Goal: Check status: Check status

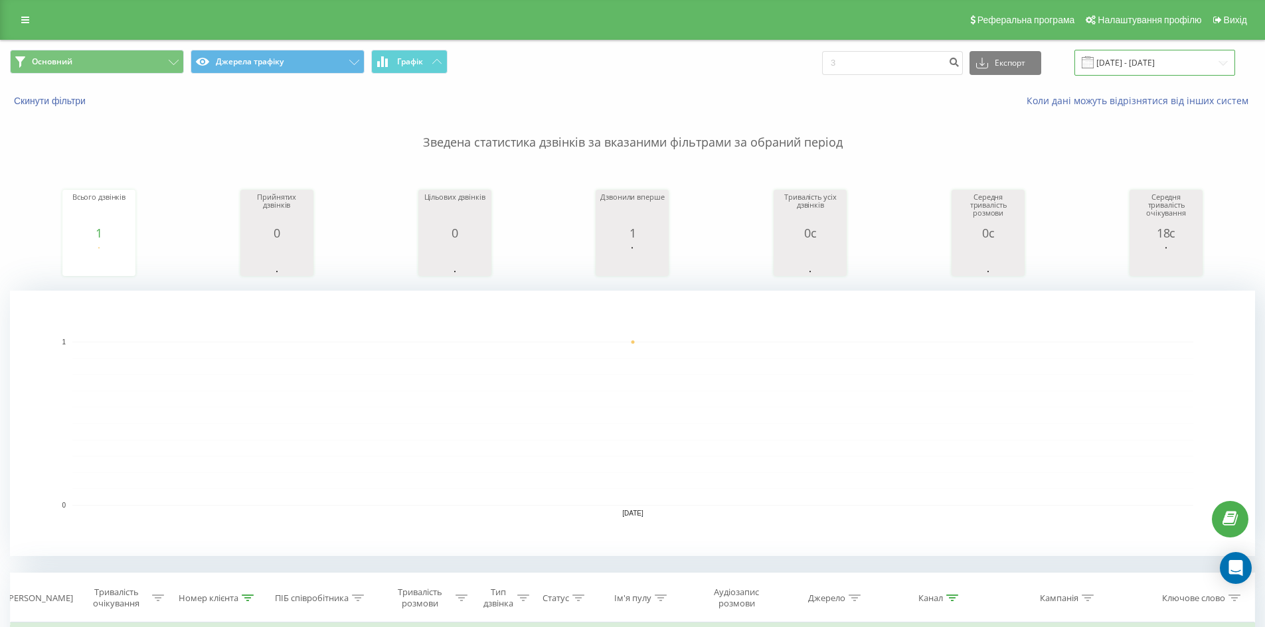
click at [1159, 66] on input "[DATE] - [DATE]" at bounding box center [1154, 63] width 161 height 26
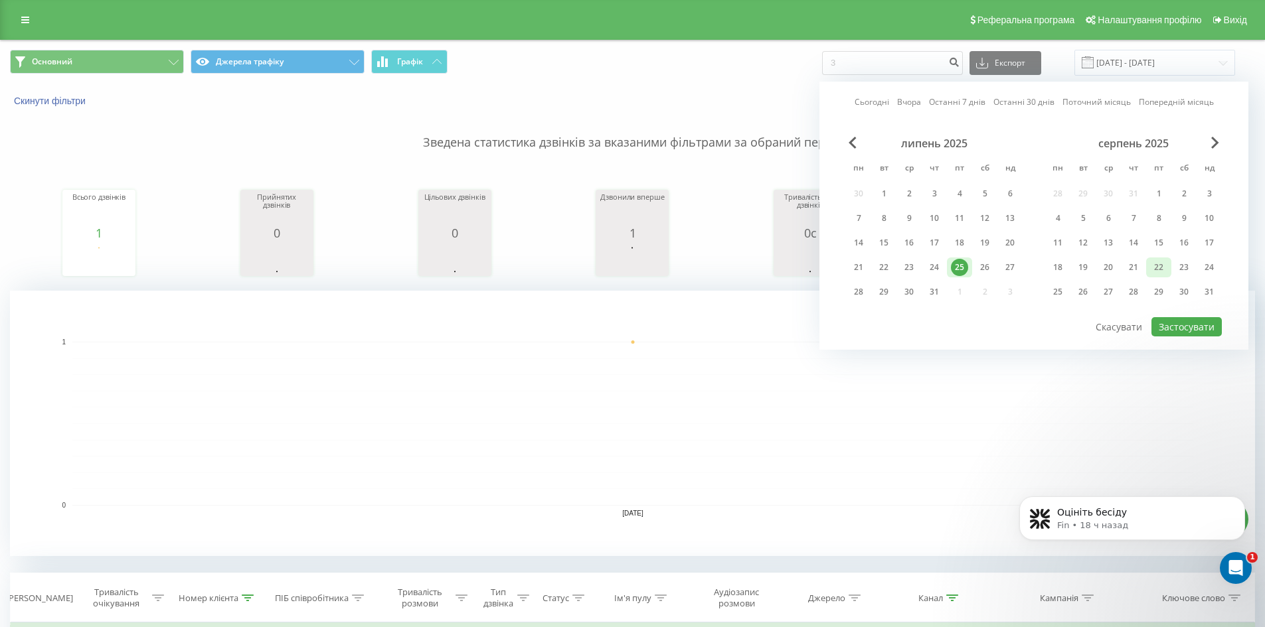
click at [1166, 268] on div "22" at bounding box center [1158, 267] width 17 height 17
click at [1139, 268] on div "21" at bounding box center [1133, 267] width 17 height 17
click at [1121, 268] on div "21" at bounding box center [1133, 268] width 25 height 20
click at [1116, 268] on div "20" at bounding box center [1107, 267] width 17 height 17
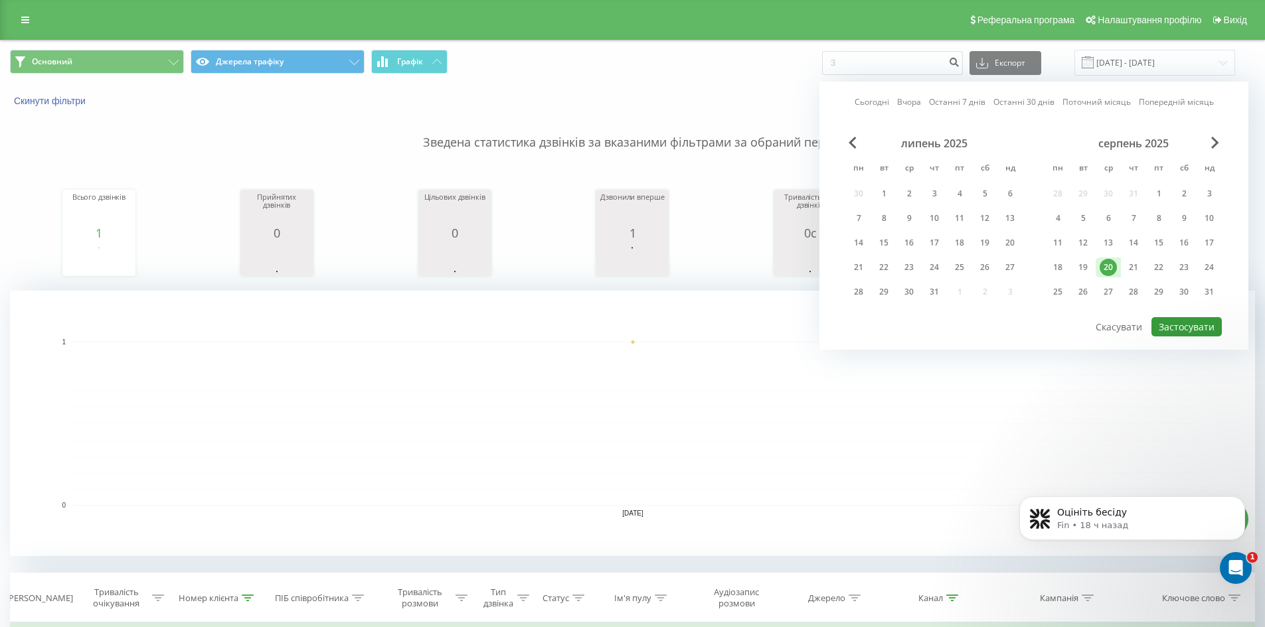
click at [1200, 329] on button "Застосувати" at bounding box center [1186, 326] width 70 height 19
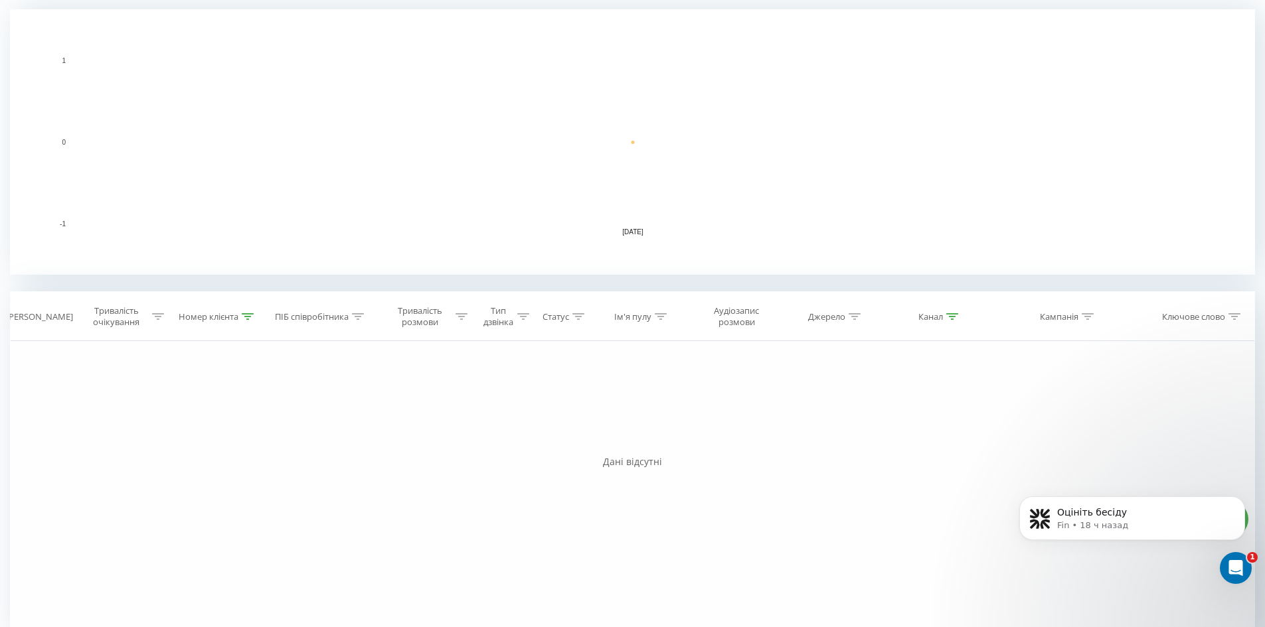
scroll to position [305, 0]
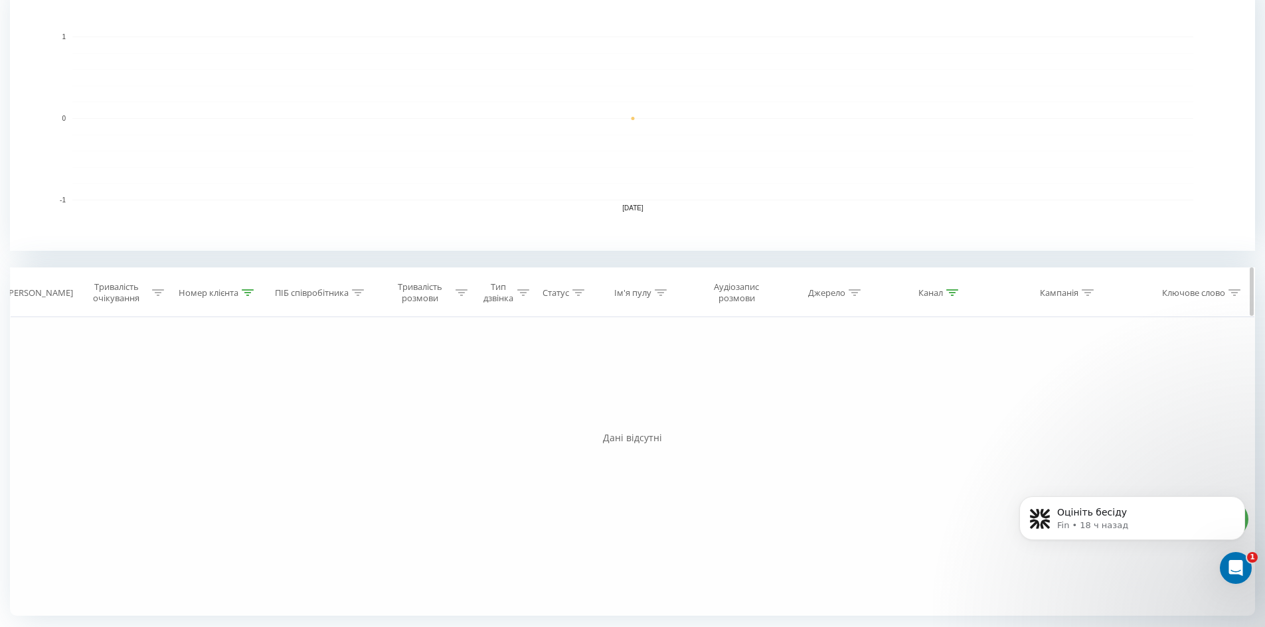
click at [250, 294] on icon at bounding box center [248, 292] width 12 height 7
click at [187, 416] on button "Скасувати" at bounding box center [187, 414] width 56 height 17
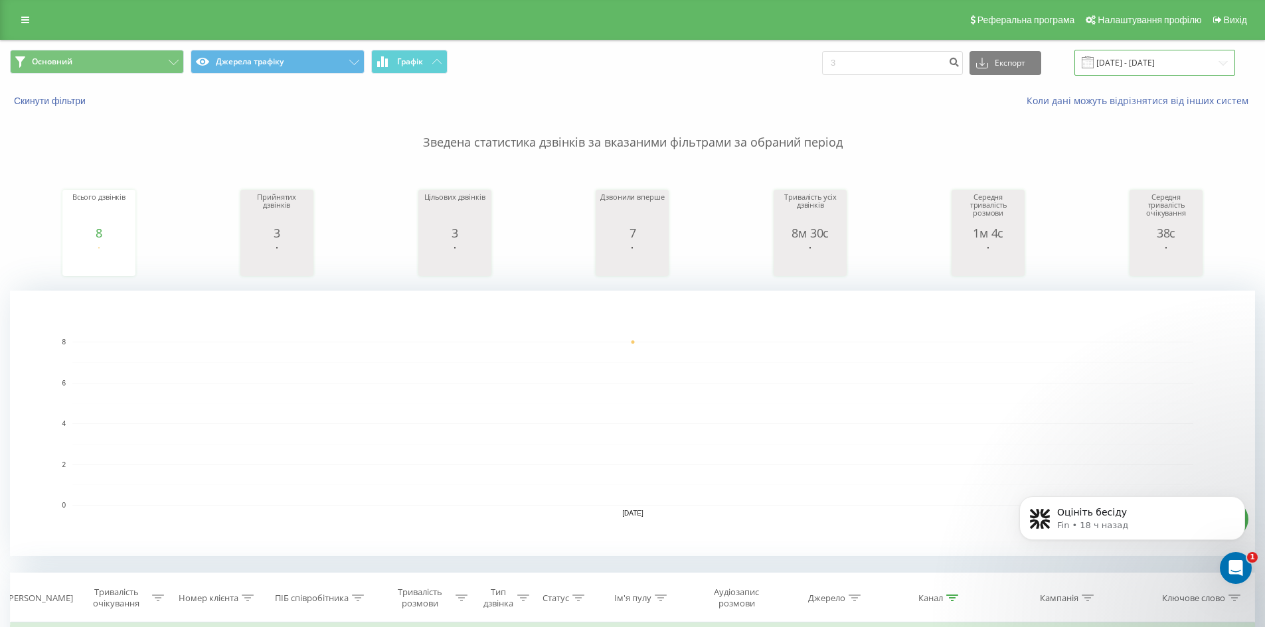
click at [1123, 54] on input "[DATE] - [DATE]" at bounding box center [1154, 63] width 161 height 26
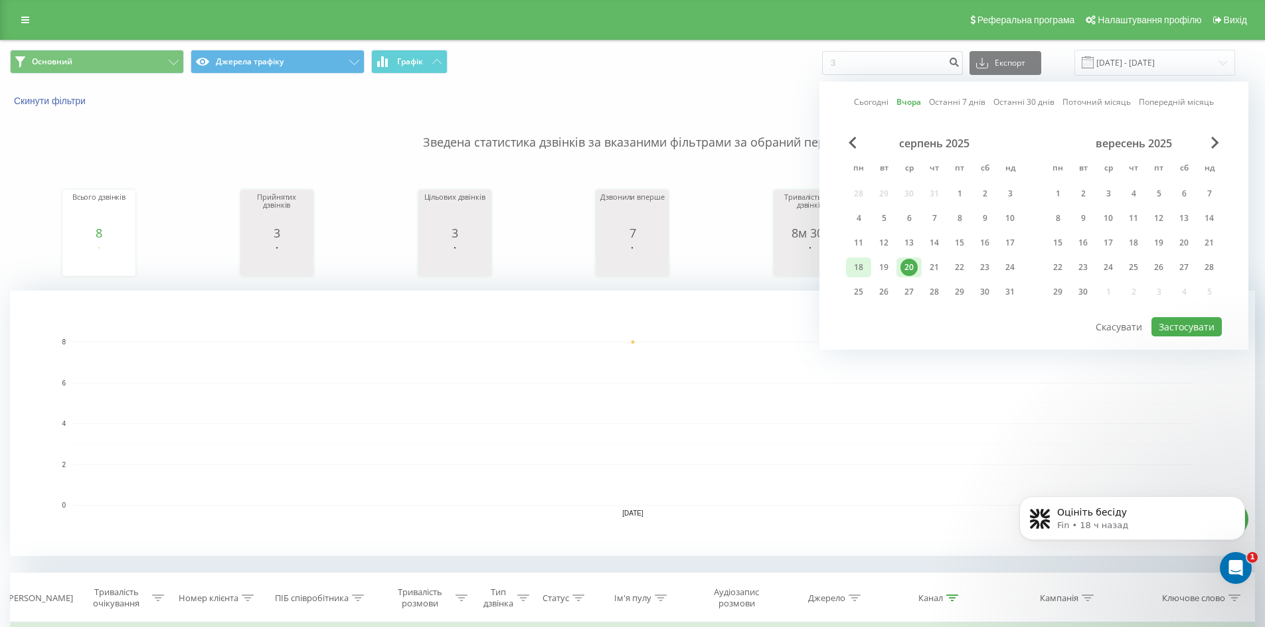
click at [860, 262] on div "18" at bounding box center [858, 267] width 17 height 17
click at [902, 264] on div "20" at bounding box center [908, 267] width 17 height 17
click at [1172, 321] on button "Застосувати" at bounding box center [1186, 326] width 70 height 19
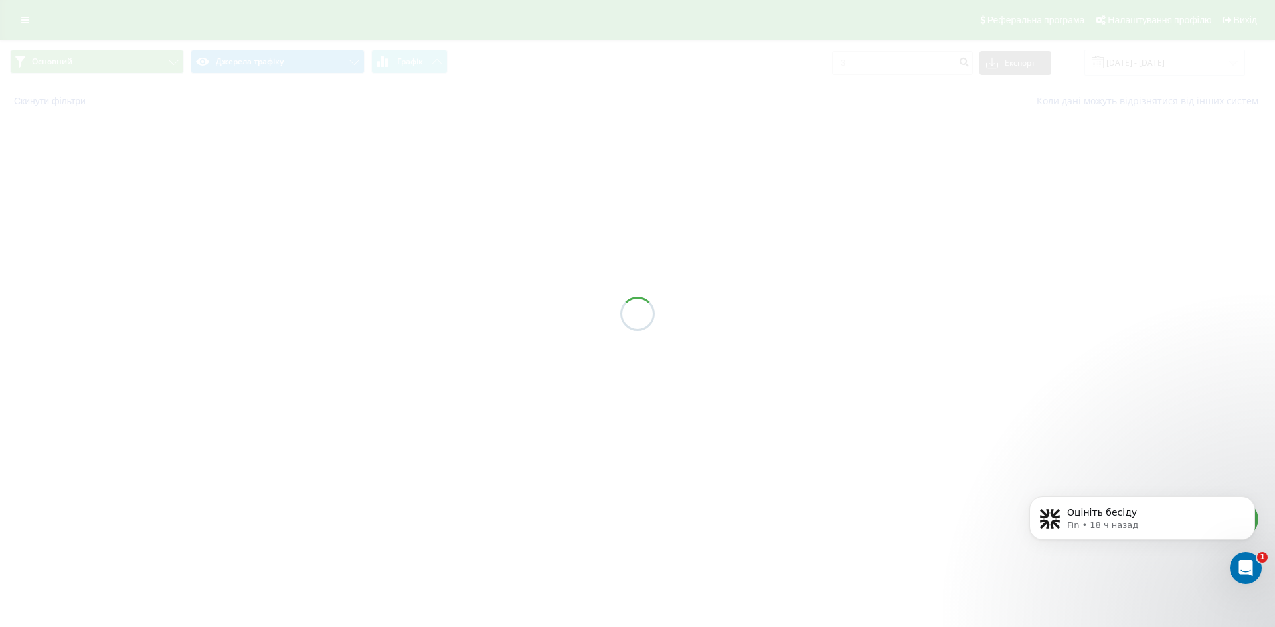
click at [1172, 327] on div at bounding box center [637, 313] width 1275 height 627
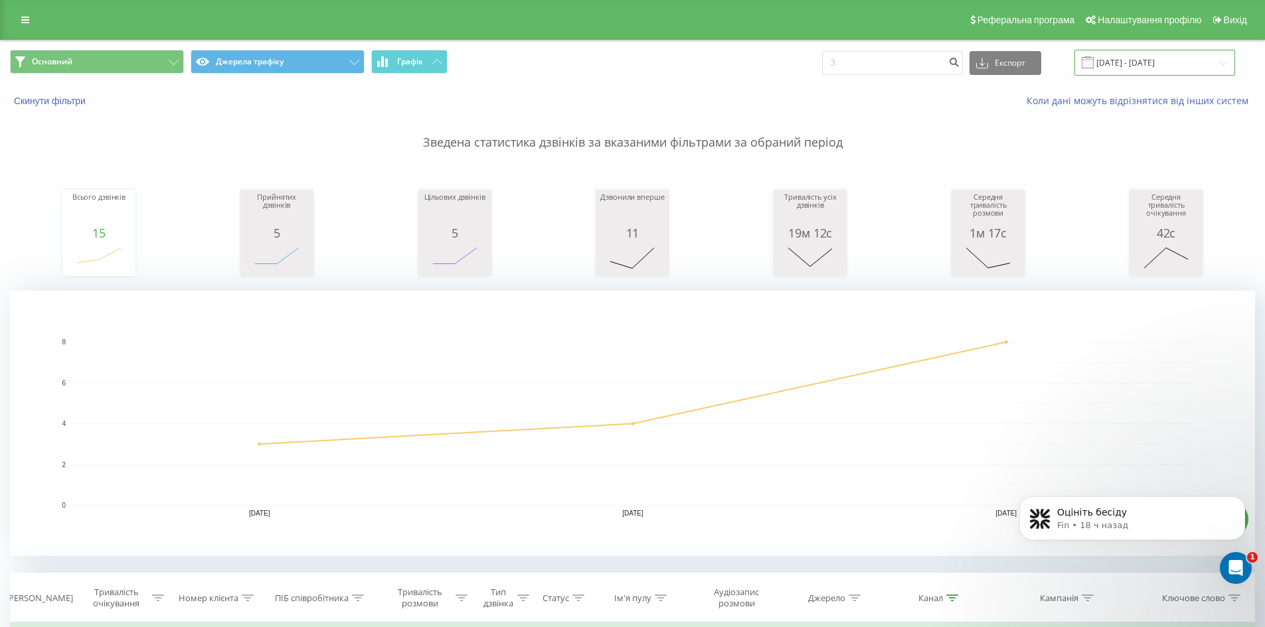
click at [1120, 66] on input "[DATE] - [DATE]" at bounding box center [1154, 63] width 161 height 26
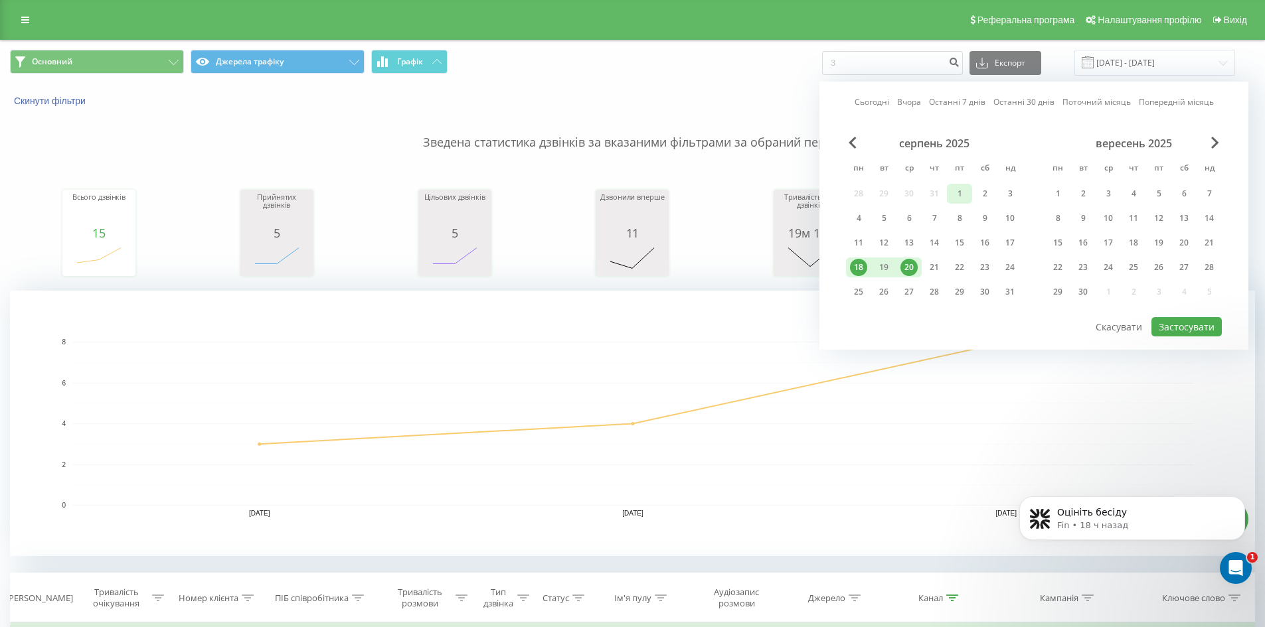
click at [966, 196] on div "1" at bounding box center [959, 193] width 17 height 17
click at [910, 267] on div "20" at bounding box center [908, 267] width 17 height 17
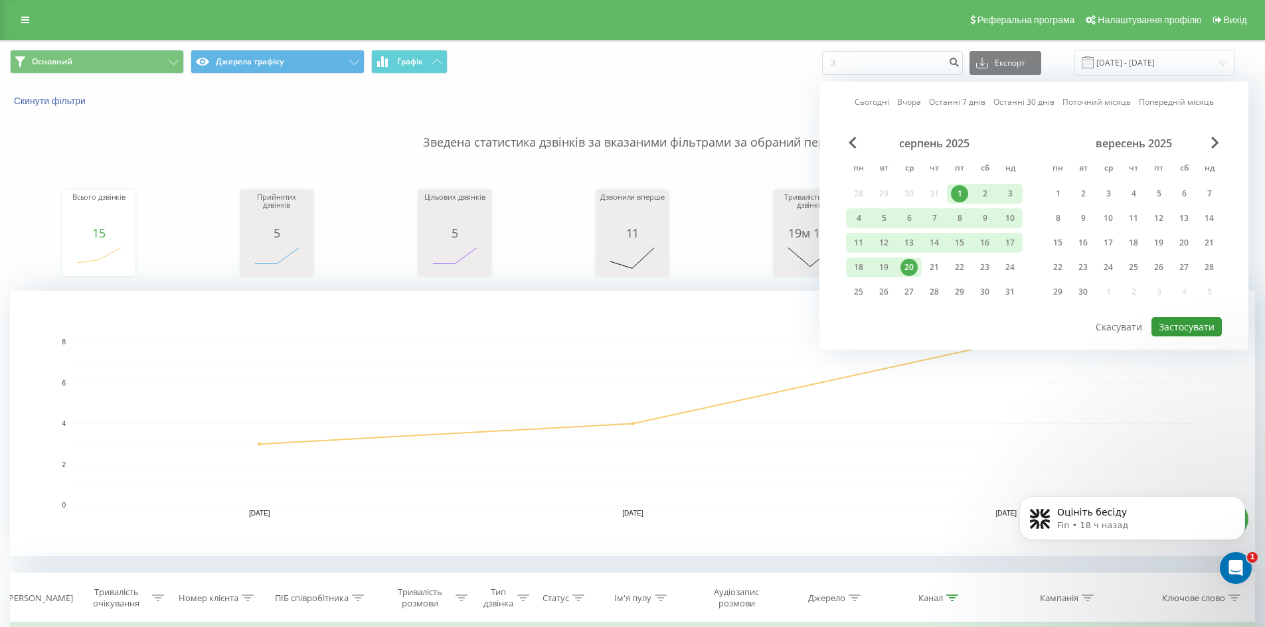
click at [1196, 323] on button "Застосувати" at bounding box center [1186, 326] width 70 height 19
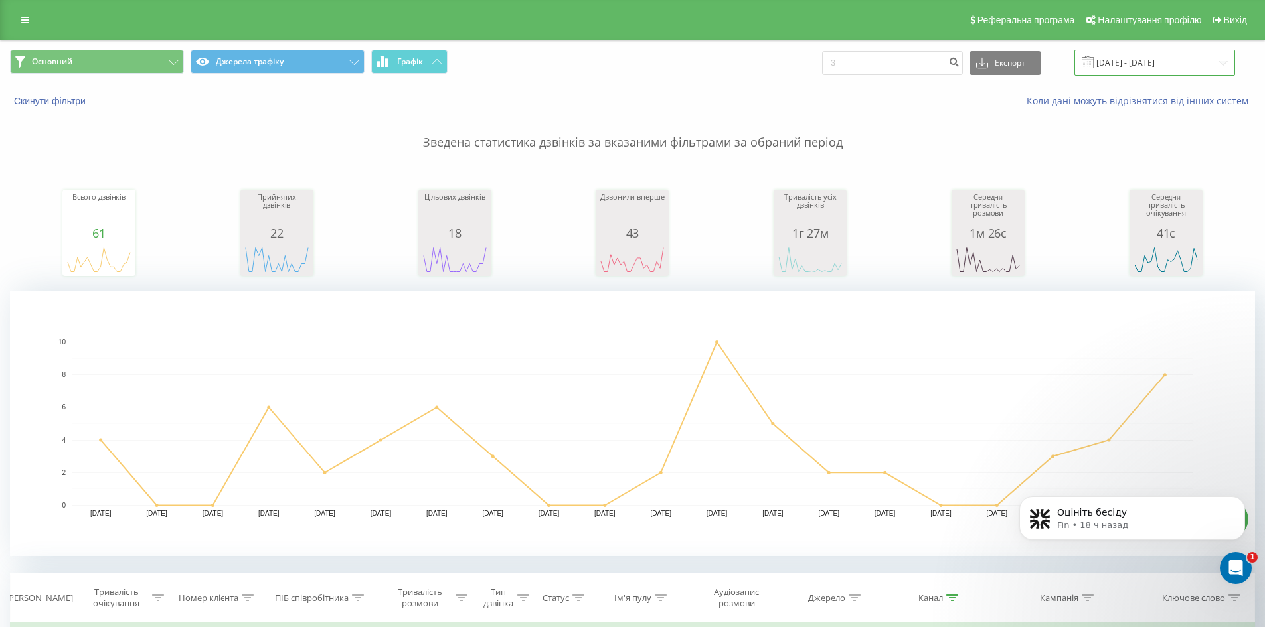
click at [1112, 71] on input "[DATE] - [DATE]" at bounding box center [1154, 63] width 161 height 26
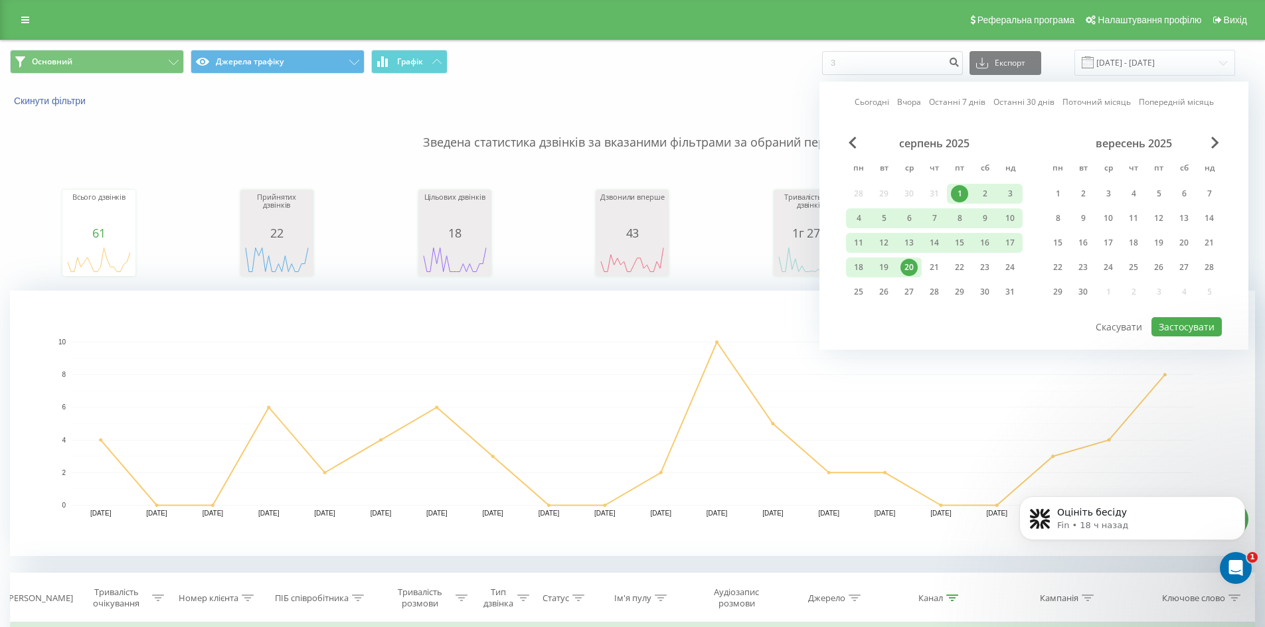
click at [916, 264] on div "20" at bounding box center [908, 267] width 17 height 17
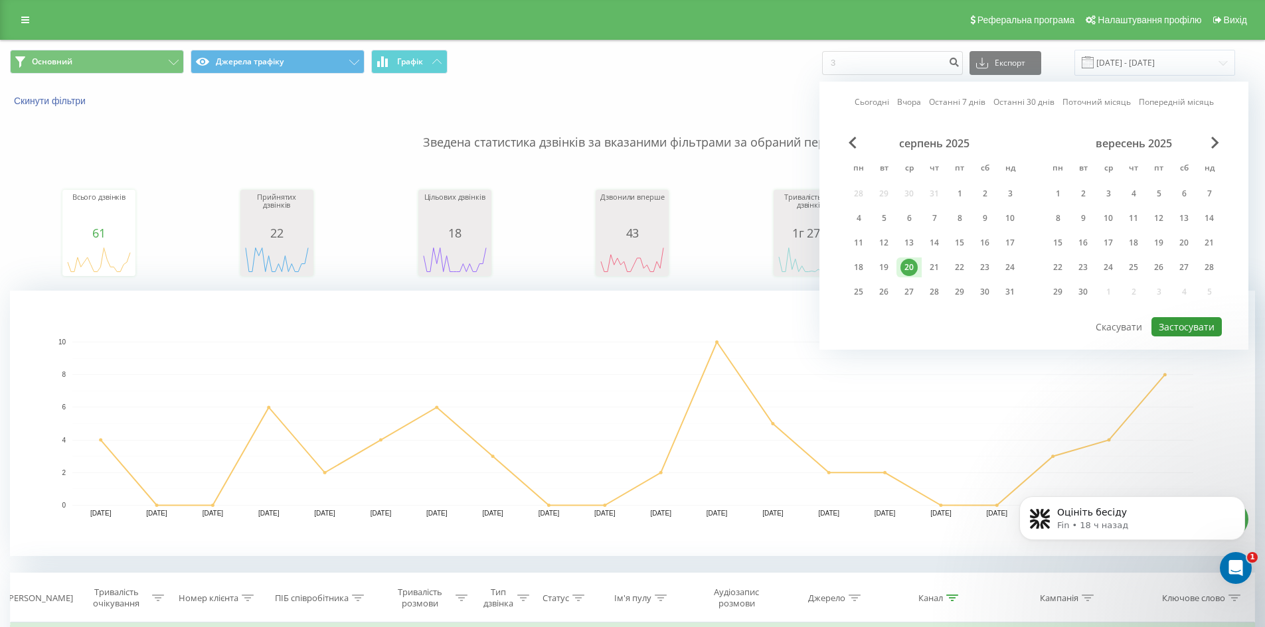
click at [1176, 320] on button "Застосувати" at bounding box center [1186, 326] width 70 height 19
type input "[DATE] - [DATE]"
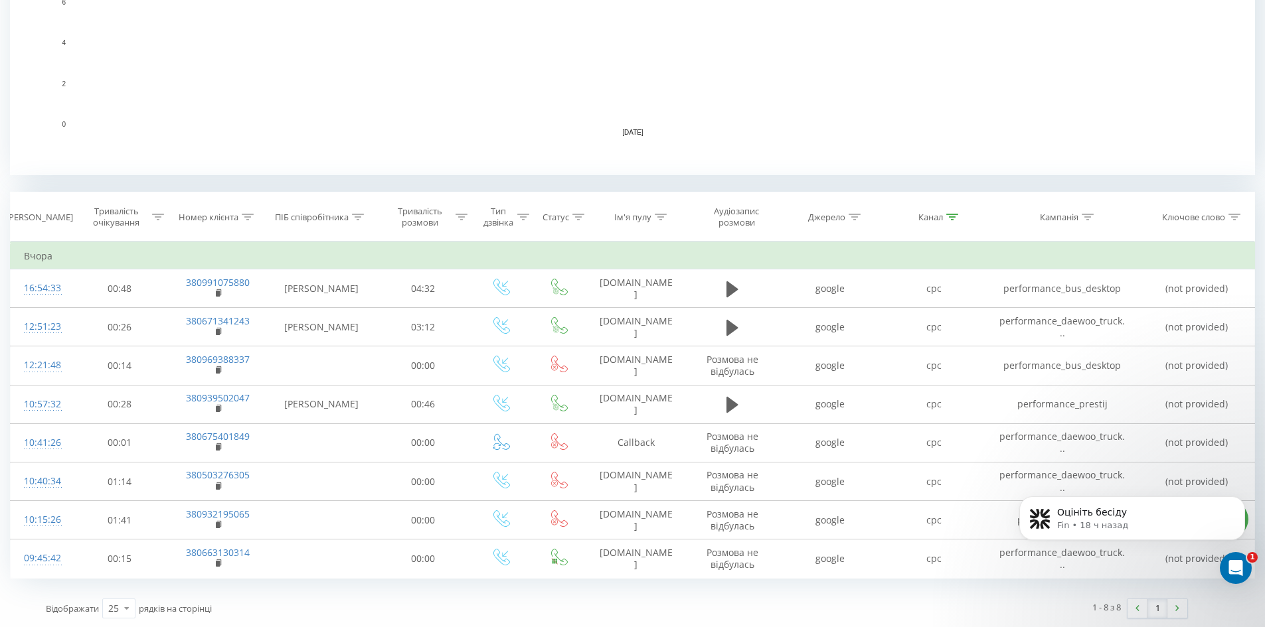
scroll to position [382, 0]
